Goal: Navigation & Orientation: Find specific page/section

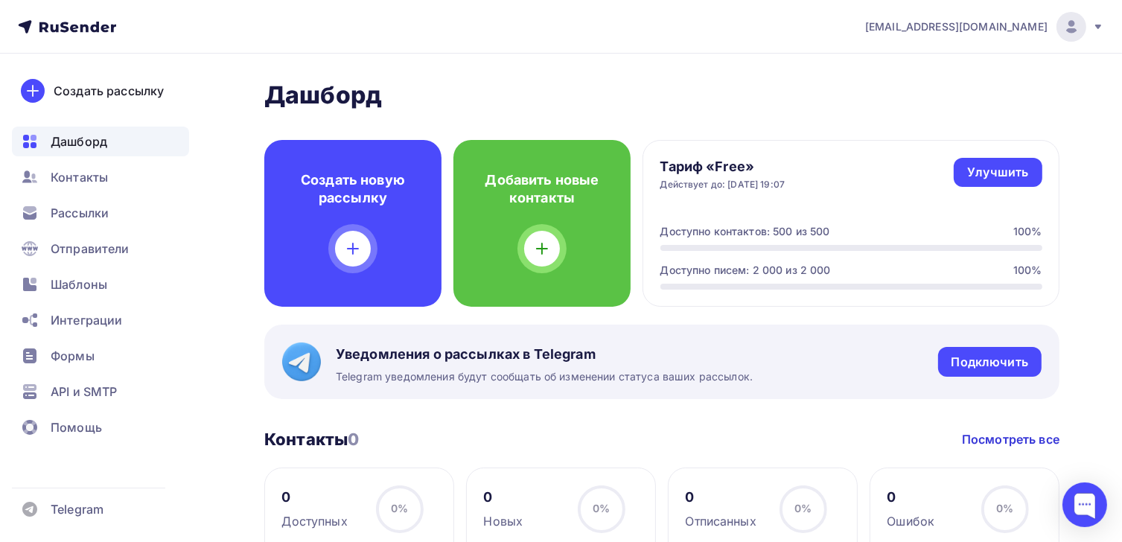
click at [1076, 26] on img at bounding box center [1071, 27] width 18 height 18
click at [1099, 28] on icon at bounding box center [1098, 27] width 12 height 12
click at [1076, 27] on img at bounding box center [1071, 27] width 18 height 18
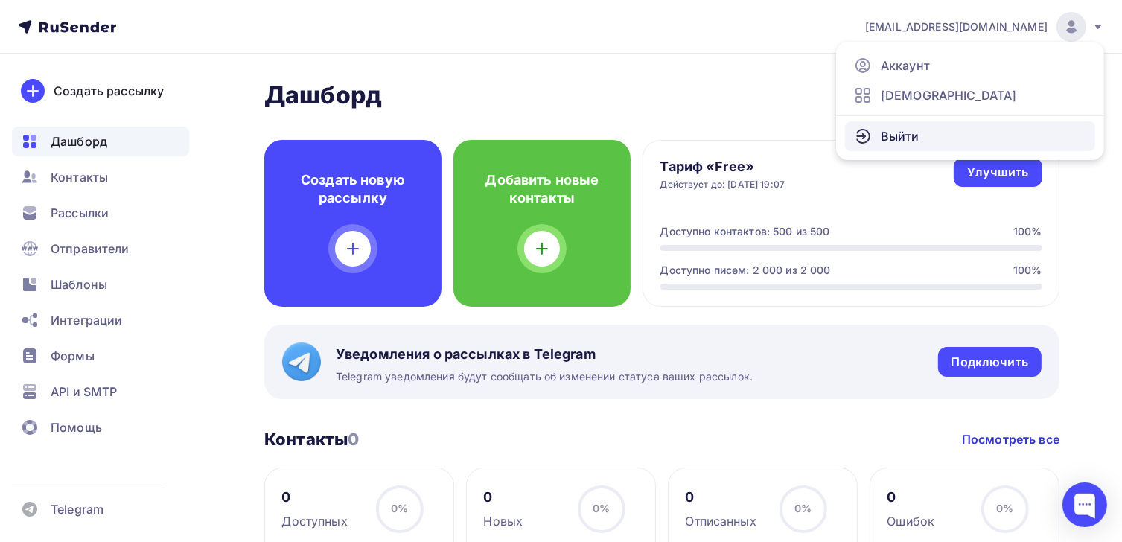
click at [917, 136] on span "Выйти" at bounding box center [900, 136] width 39 height 18
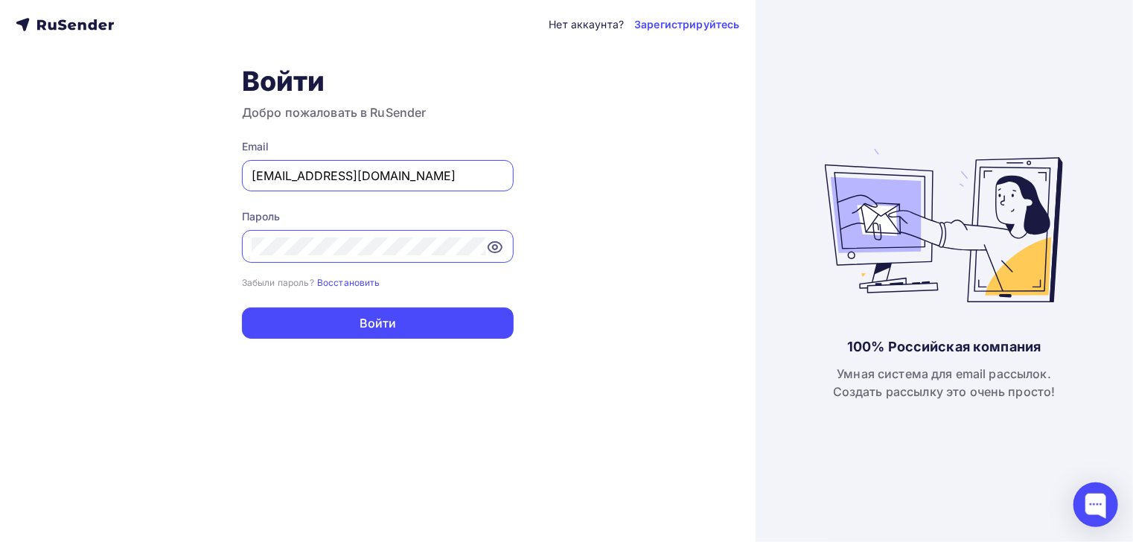
click at [425, 171] on input "[EMAIL_ADDRESS][DOMAIN_NAME]" at bounding box center [378, 176] width 252 height 18
type input "[EMAIL_ADDRESS][DOMAIN_NAME]"
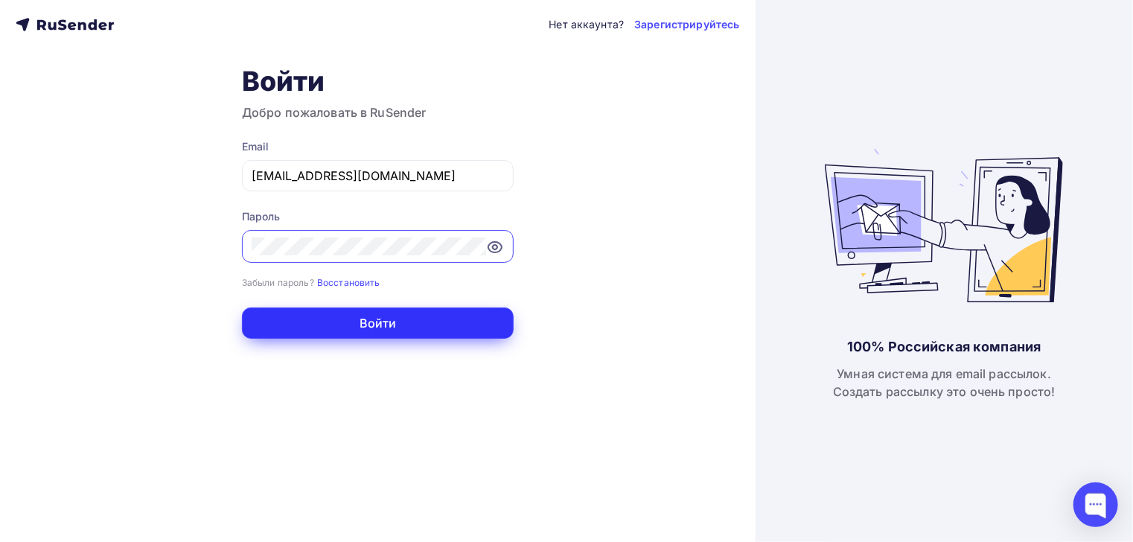
click at [381, 331] on button "Войти" at bounding box center [378, 322] width 272 height 31
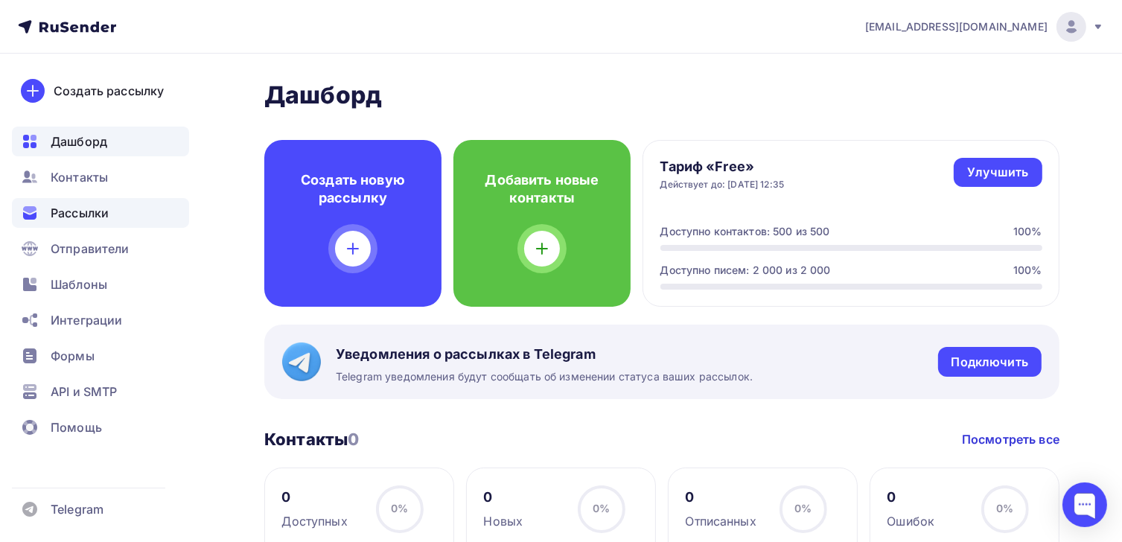
click at [80, 217] on span "Рассылки" at bounding box center [80, 213] width 58 height 18
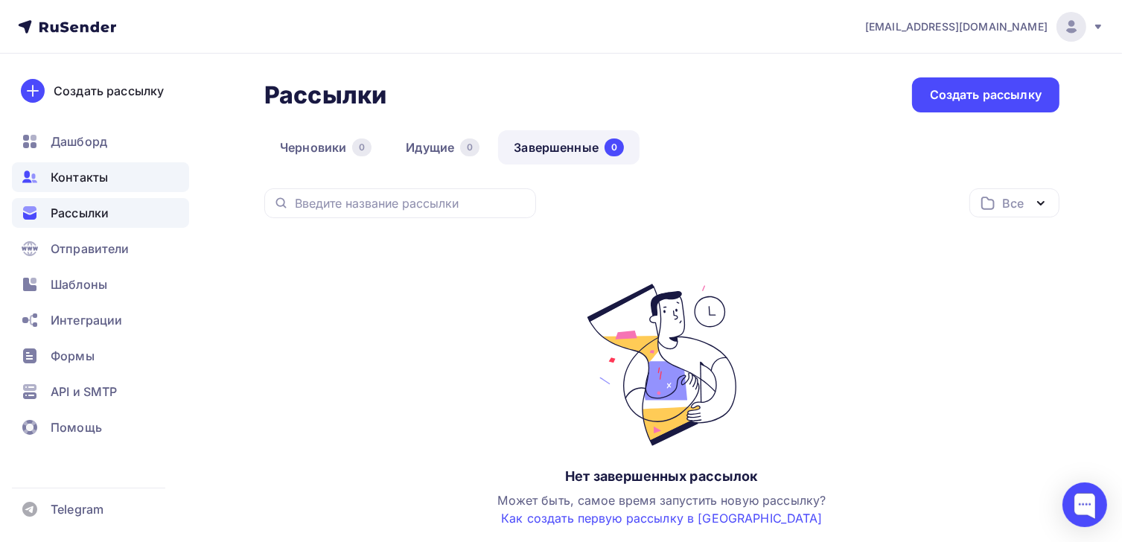
click at [80, 169] on span "Контакты" at bounding box center [79, 177] width 57 height 18
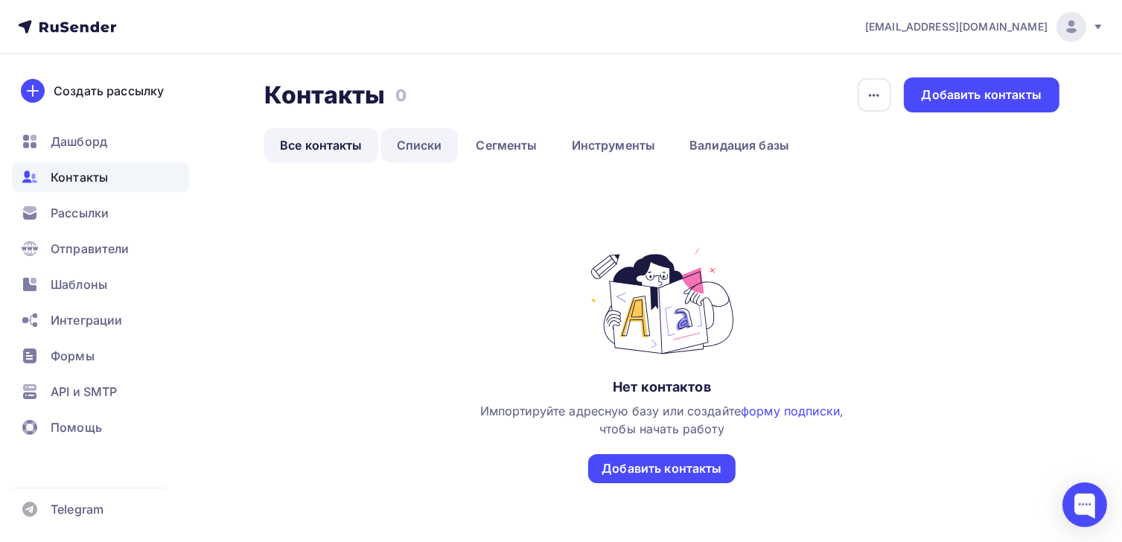
click at [409, 144] on link "Списки" at bounding box center [419, 145] width 77 height 34
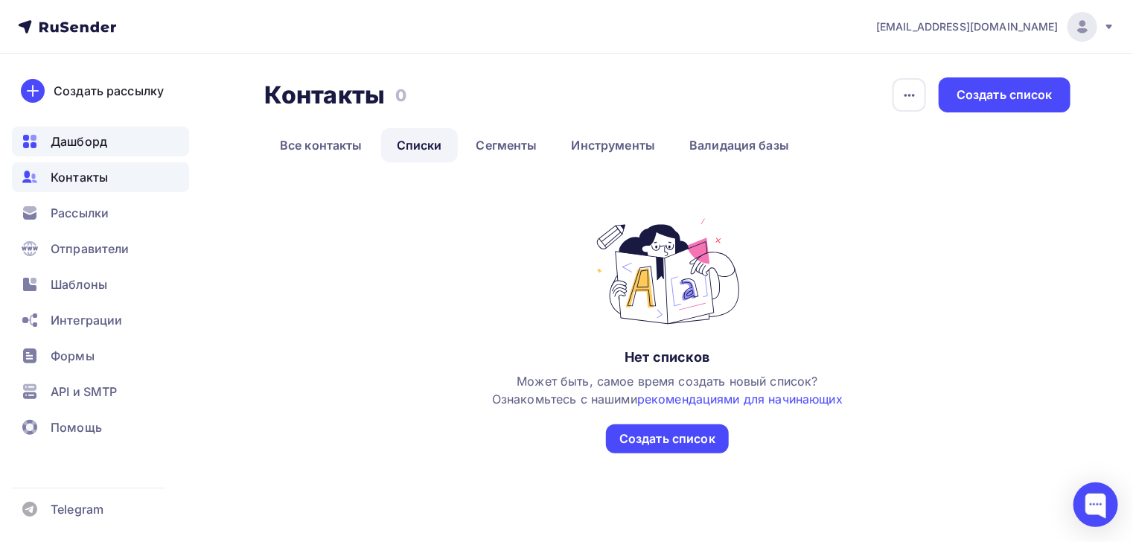
click at [92, 145] on span "Дашборд" at bounding box center [79, 142] width 57 height 18
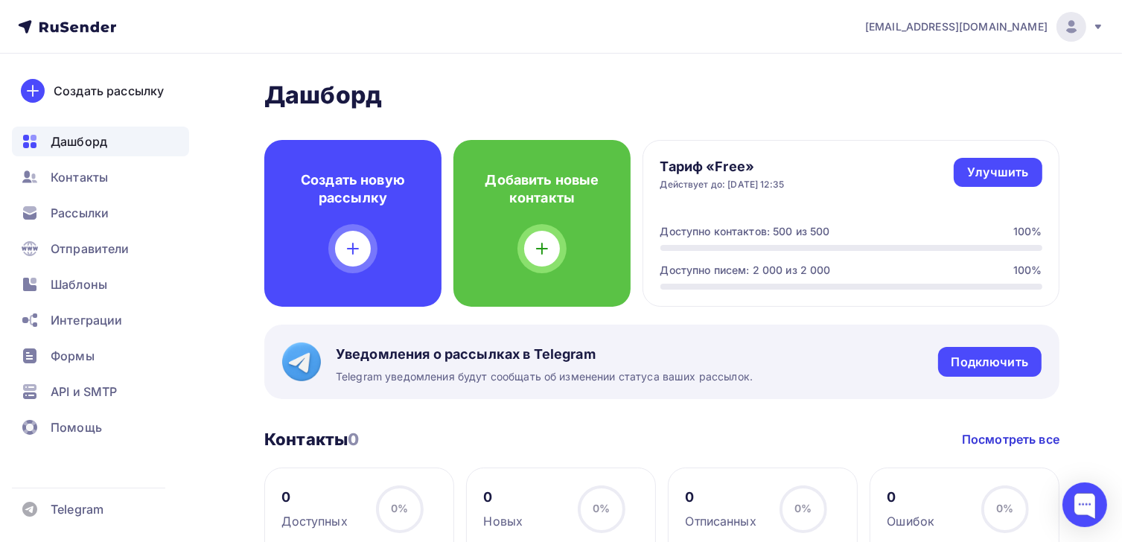
click at [1097, 32] on icon at bounding box center [1098, 27] width 12 height 12
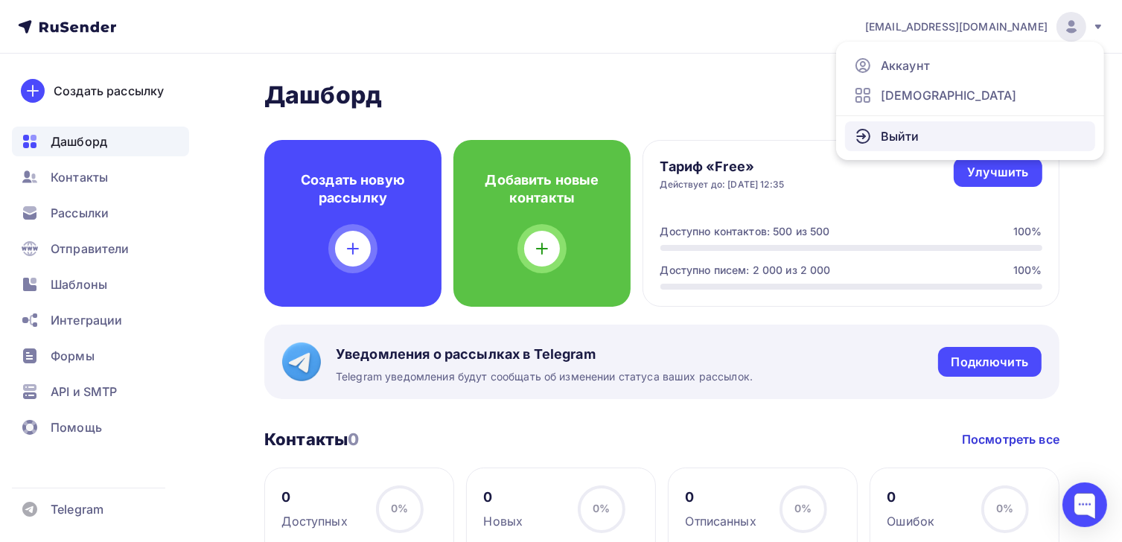
click at [904, 130] on span "Выйти" at bounding box center [900, 136] width 39 height 18
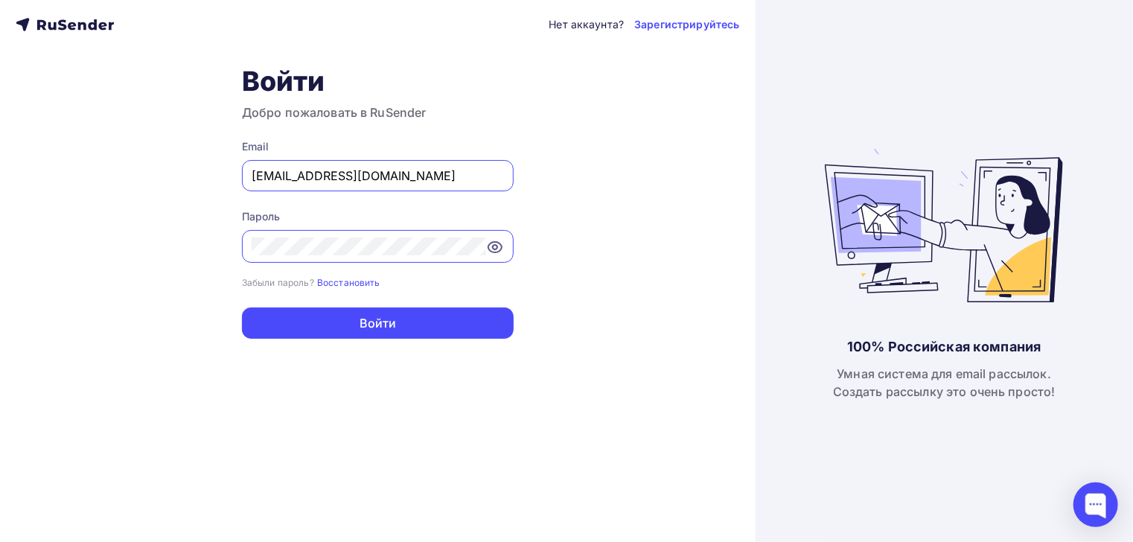
click at [412, 176] on input "[EMAIL_ADDRESS][DOMAIN_NAME]" at bounding box center [378, 176] width 252 height 18
type input "[EMAIL_ADDRESS][DOMAIN_NAME]"
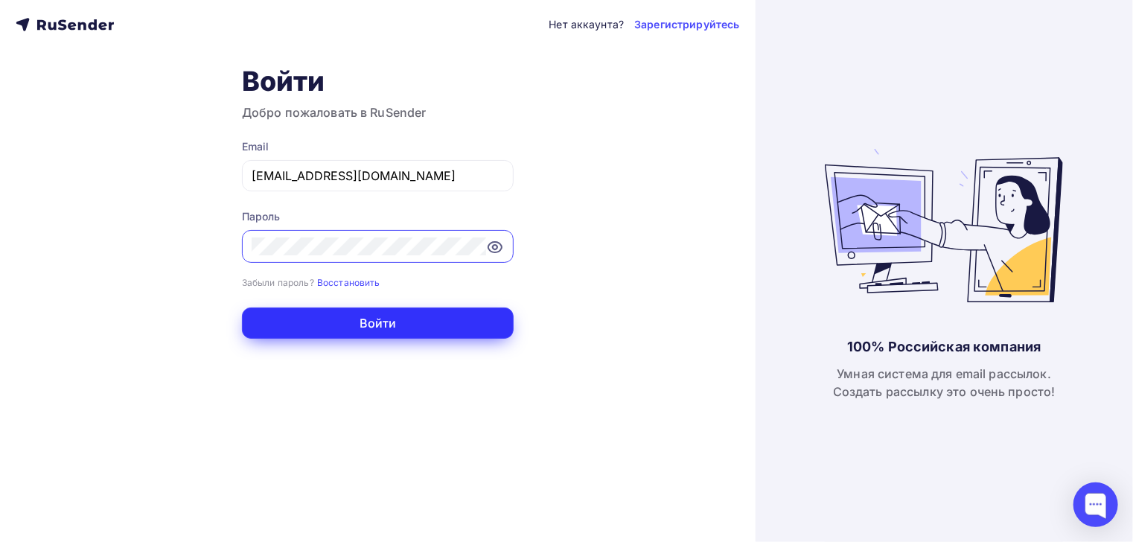
click at [390, 333] on button "Войти" at bounding box center [378, 322] width 272 height 31
